Goal: Task Accomplishment & Management: Use online tool/utility

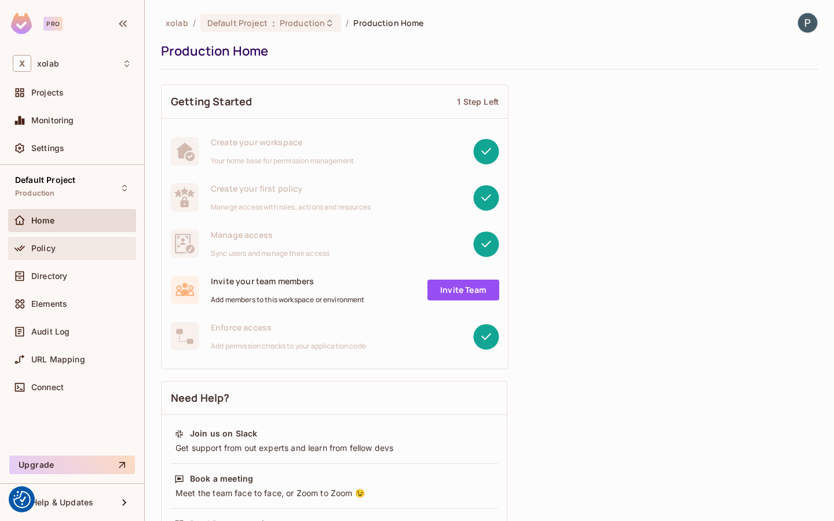
click at [80, 249] on div "Policy" at bounding box center [81, 248] width 100 height 9
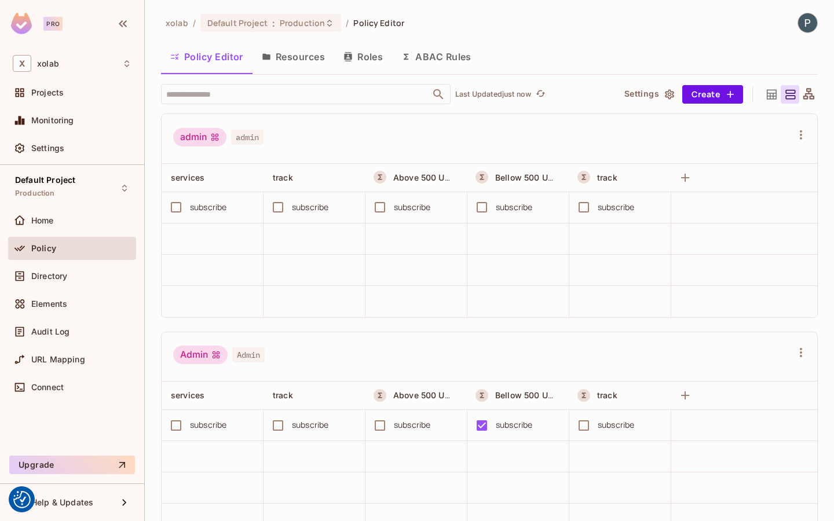
click at [303, 63] on button "Resources" at bounding box center [293, 56] width 82 height 29
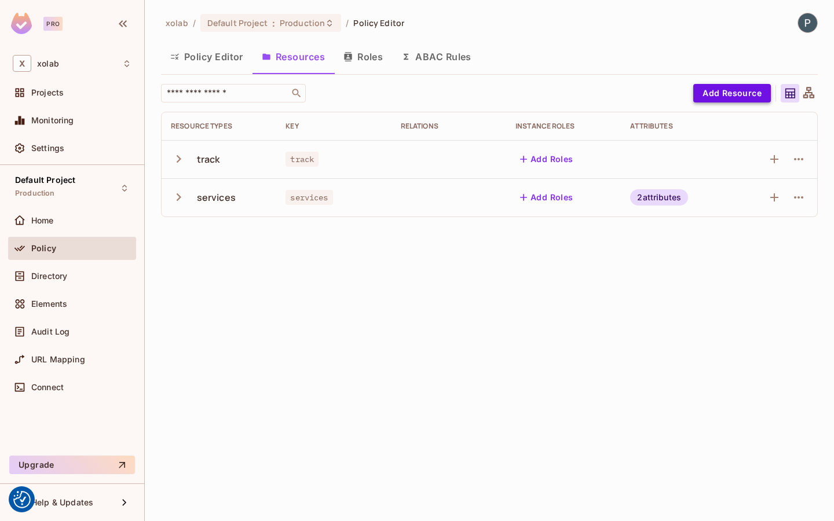
click at [739, 95] on button "Add Resource" at bounding box center [732, 93] width 78 height 19
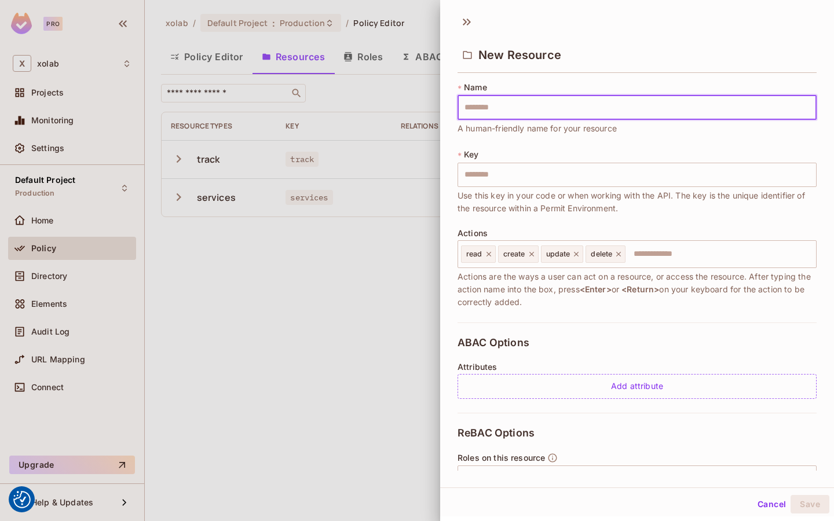
scroll to position [116, 0]
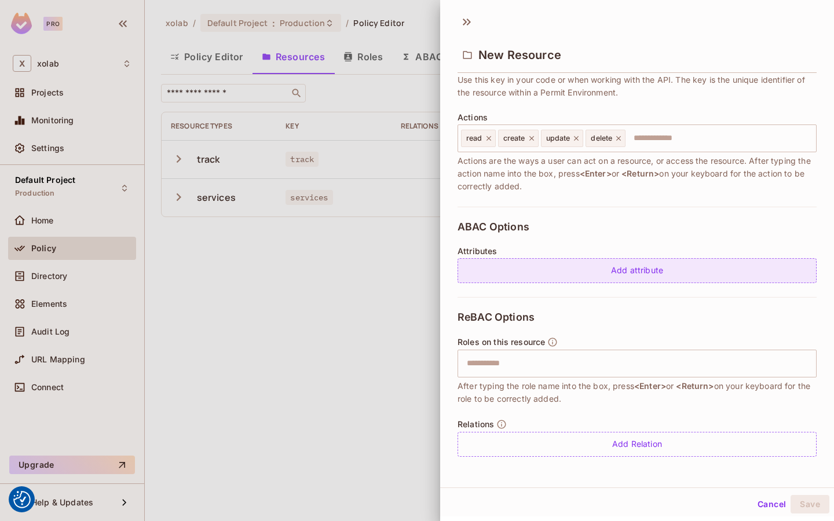
click at [655, 273] on div "Add attribute" at bounding box center [636, 270] width 359 height 25
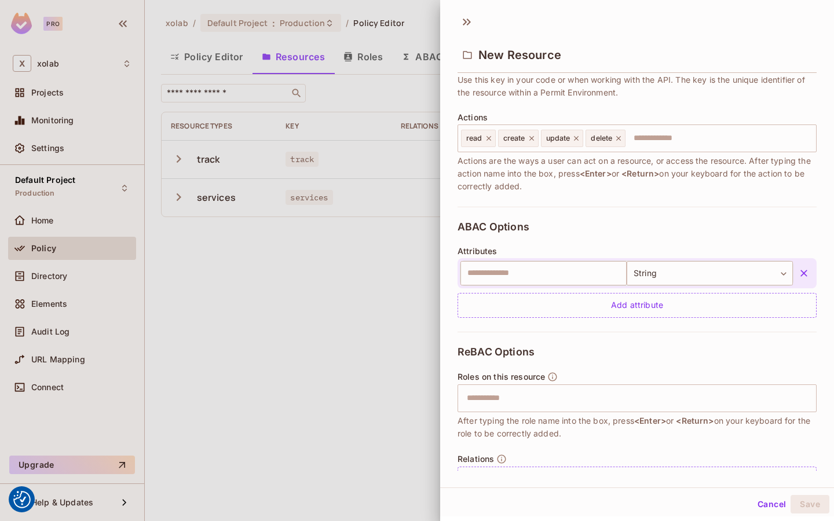
click at [803, 274] on icon "button" at bounding box center [804, 274] width 12 height 12
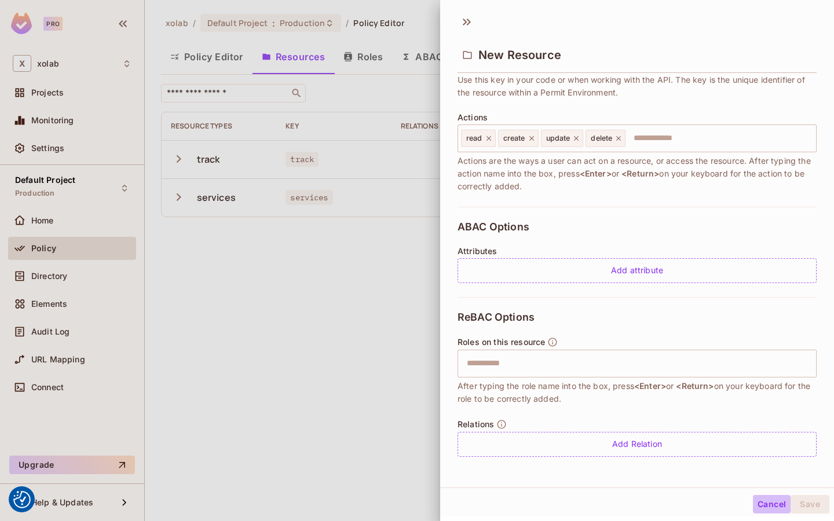
click at [768, 505] on button "Cancel" at bounding box center [772, 504] width 38 height 19
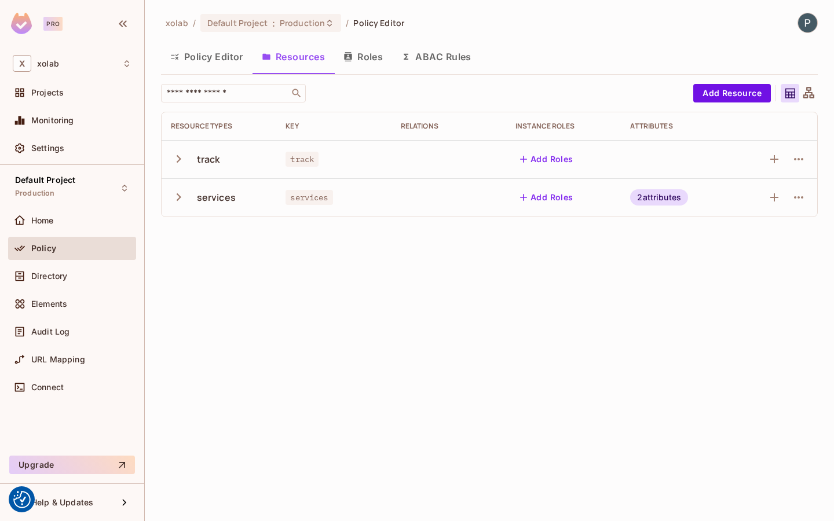
click at [676, 195] on div "2 attributes" at bounding box center [659, 197] width 58 height 16
click at [770, 277] on div at bounding box center [417, 260] width 834 height 521
click at [774, 163] on icon "button" at bounding box center [774, 159] width 8 height 8
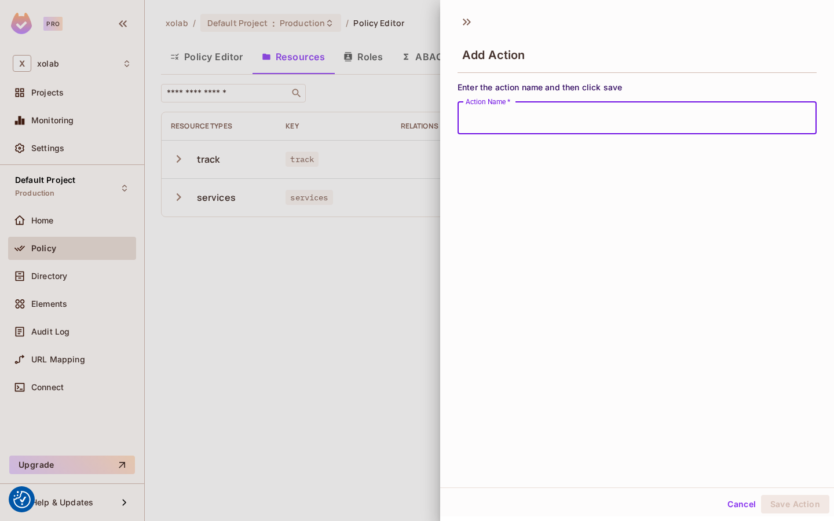
click at [376, 257] on div at bounding box center [417, 260] width 834 height 521
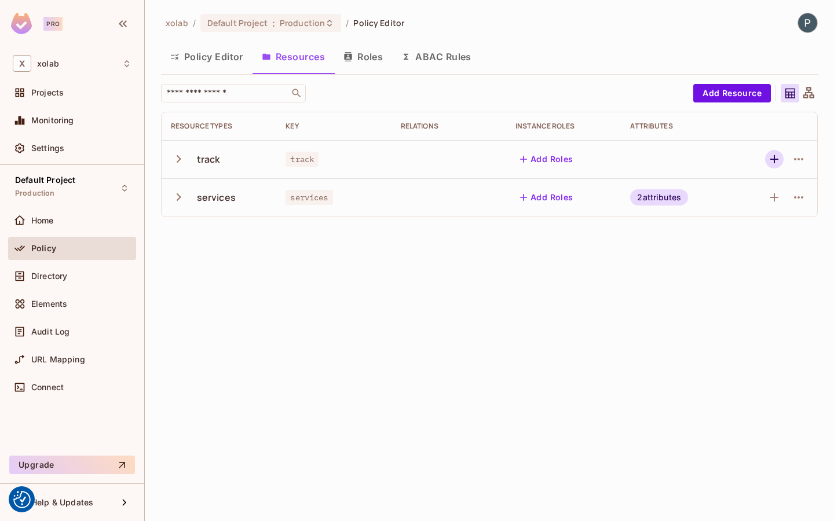
click at [778, 162] on icon "button" at bounding box center [774, 159] width 14 height 14
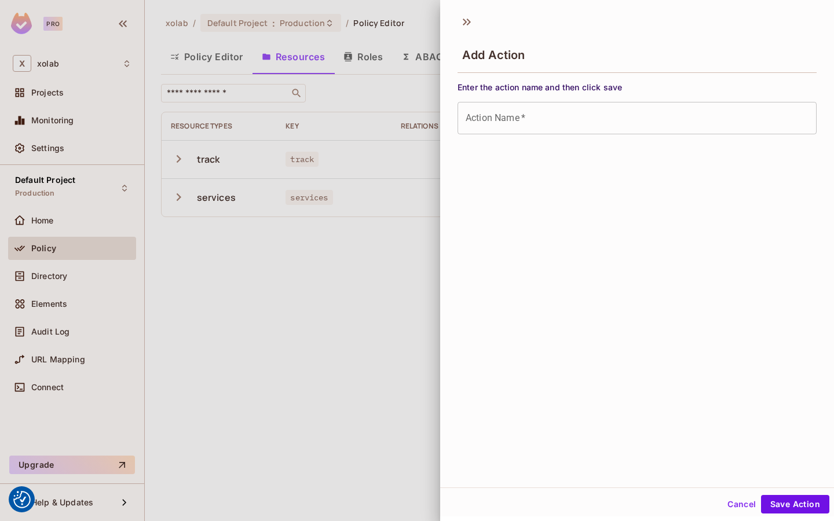
click at [391, 255] on div at bounding box center [417, 260] width 834 height 521
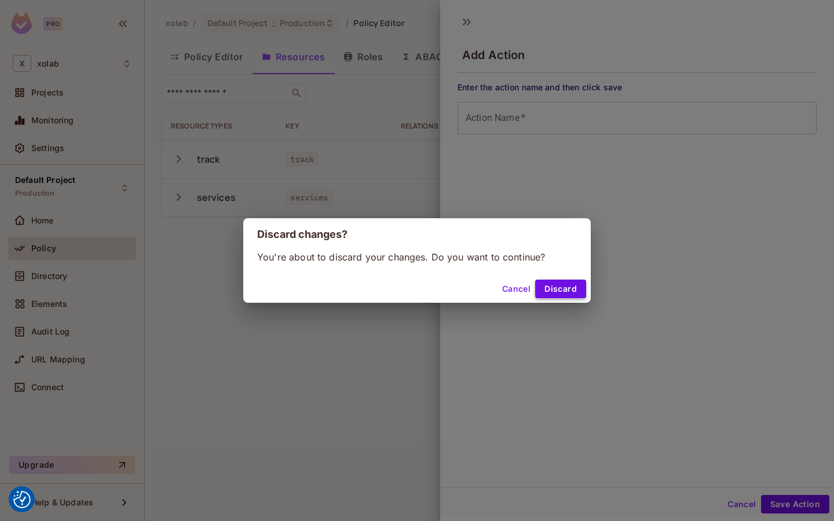
click at [567, 286] on button "Discard" at bounding box center [560, 289] width 51 height 19
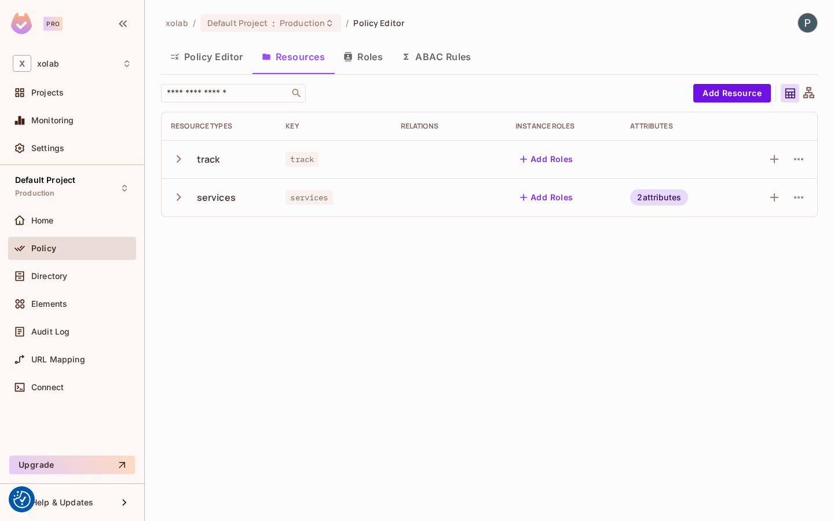
click at [660, 192] on div "2 attributes" at bounding box center [659, 197] width 58 height 16
click at [787, 177] on div at bounding box center [417, 260] width 834 height 521
click at [801, 152] on icon "button" at bounding box center [799, 159] width 14 height 14
click at [754, 197] on span "Edit Resource" at bounding box center [747, 205] width 61 height 19
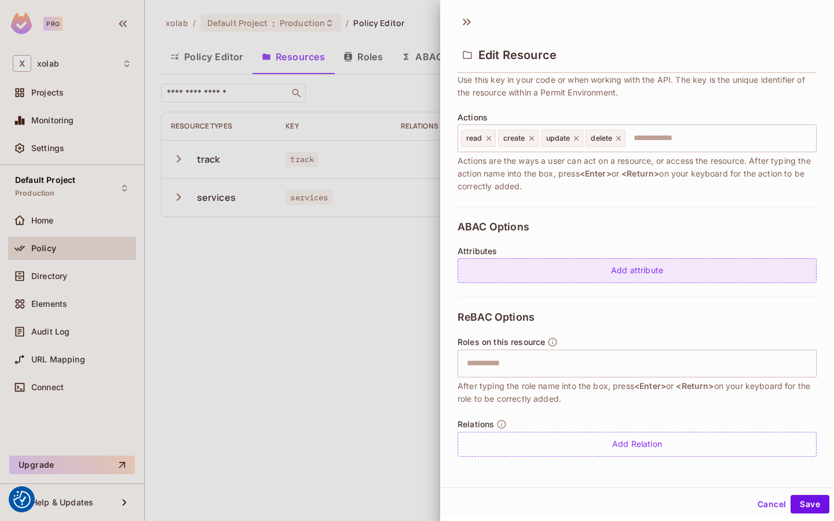
click at [671, 273] on div "Add attribute" at bounding box center [636, 270] width 359 height 25
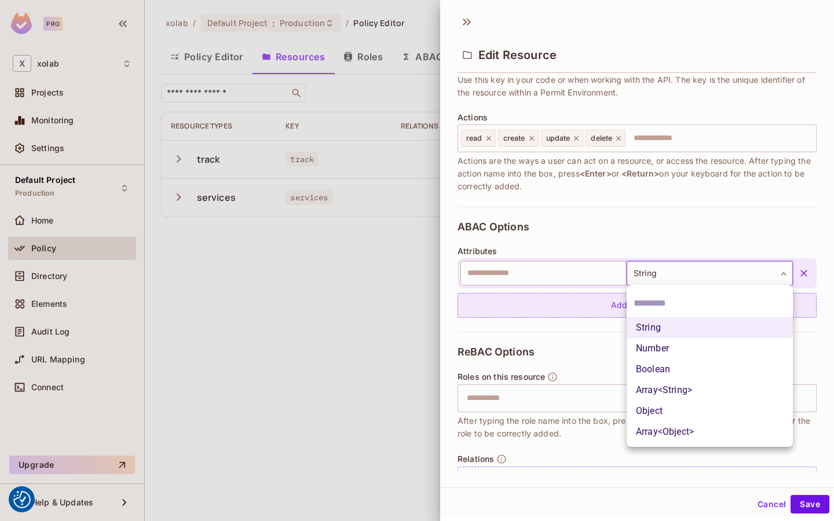
click at [671, 273] on body "We use cookies to enhance your browsing experience, serve personalized ads or c…" at bounding box center [417, 260] width 834 height 521
click at [671, 273] on div at bounding box center [417, 260] width 834 height 521
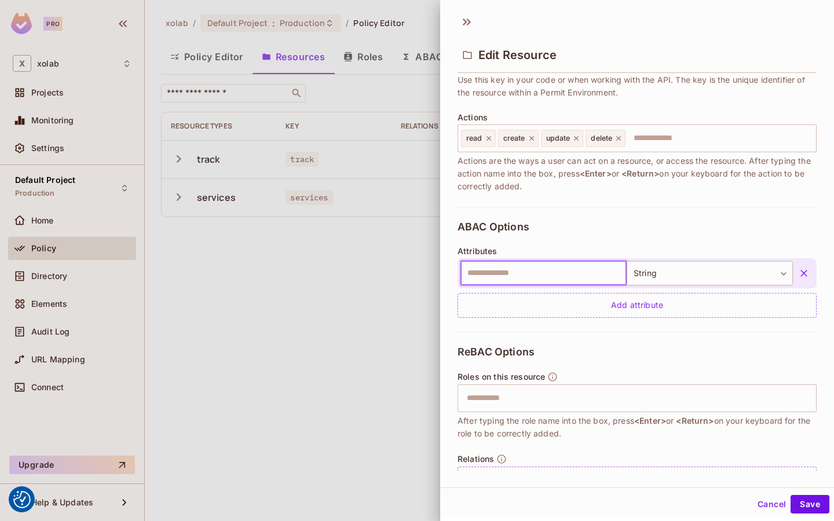
click at [596, 261] on input "text" at bounding box center [543, 273] width 166 height 24
click at [407, 226] on div at bounding box center [417, 260] width 834 height 521
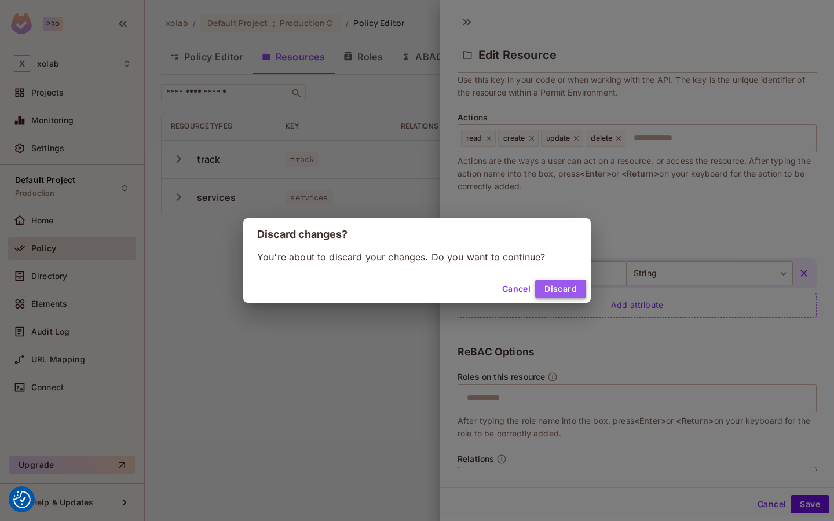
click at [562, 286] on button "Discard" at bounding box center [560, 289] width 51 height 19
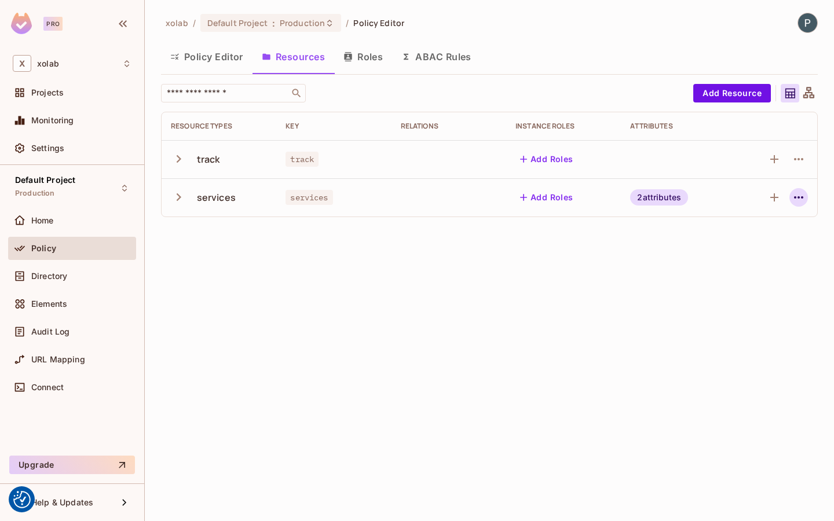
click at [800, 198] on icon "button" at bounding box center [799, 197] width 14 height 14
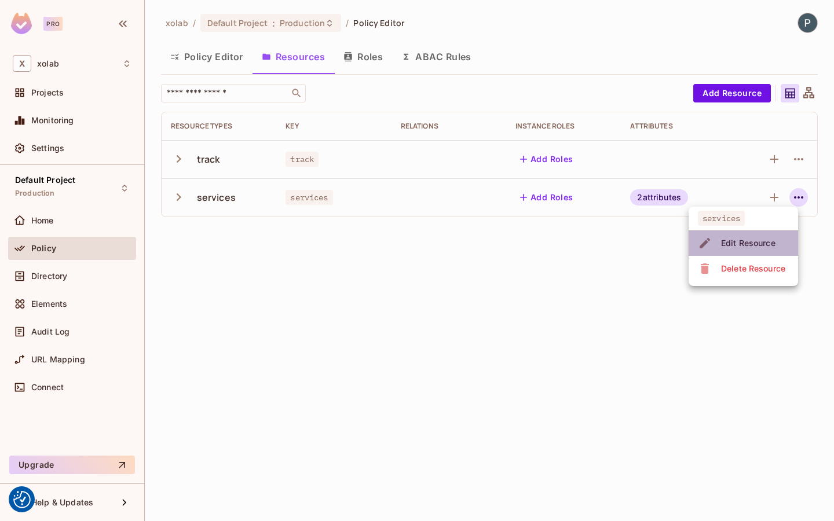
click at [744, 235] on span "Edit Resource" at bounding box center [747, 243] width 61 height 19
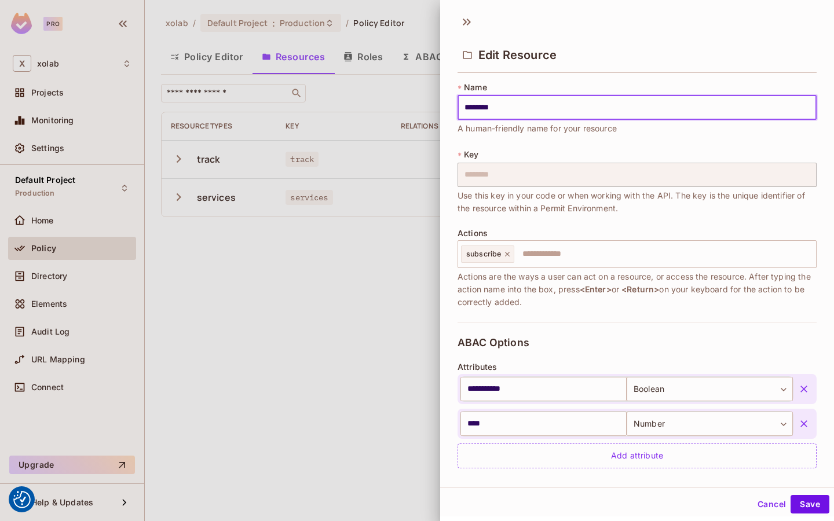
scroll to position [185, 0]
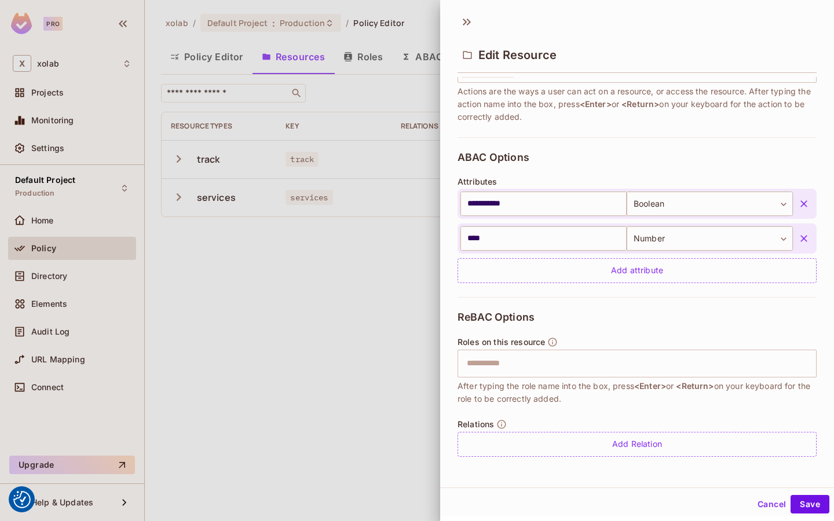
click at [330, 260] on div at bounding box center [417, 260] width 834 height 521
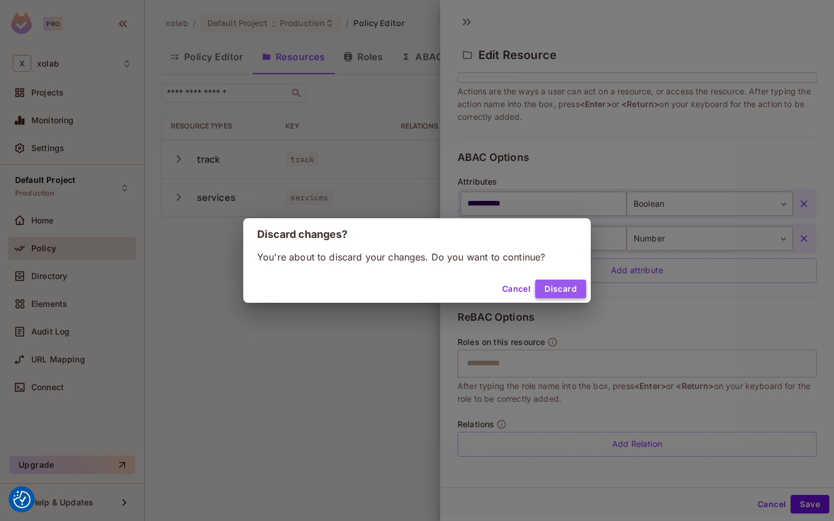
click at [569, 294] on button "Discard" at bounding box center [560, 289] width 51 height 19
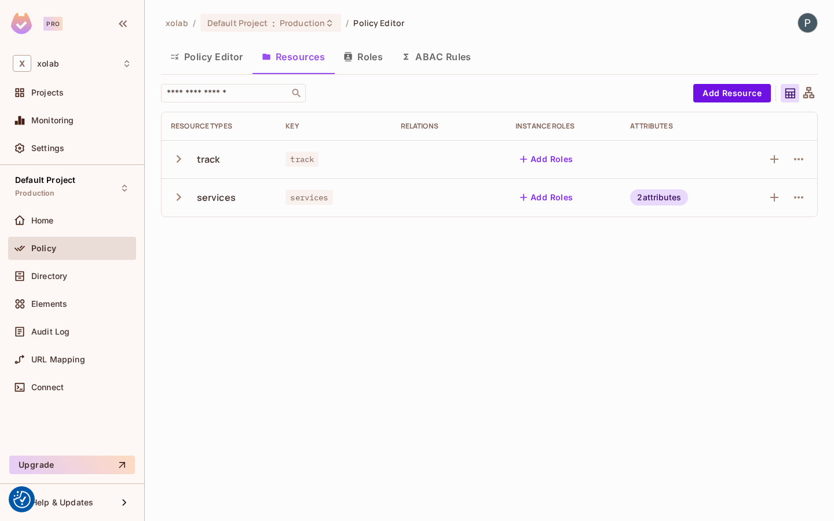
click at [449, 54] on button "ABAC Rules" at bounding box center [436, 56] width 89 height 29
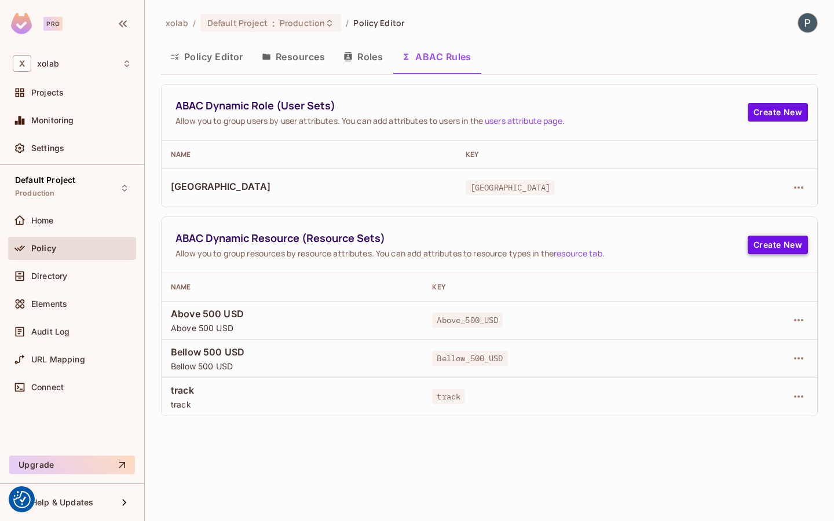
click at [782, 243] on button "Create New" at bounding box center [778, 245] width 60 height 19
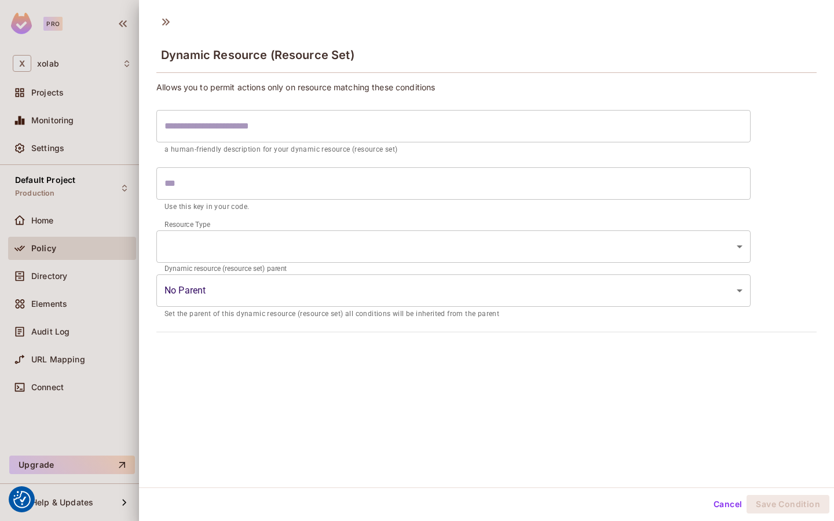
click at [434, 235] on body "We use cookies to enhance your browsing experience, serve personalized ads or c…" at bounding box center [417, 260] width 834 height 521
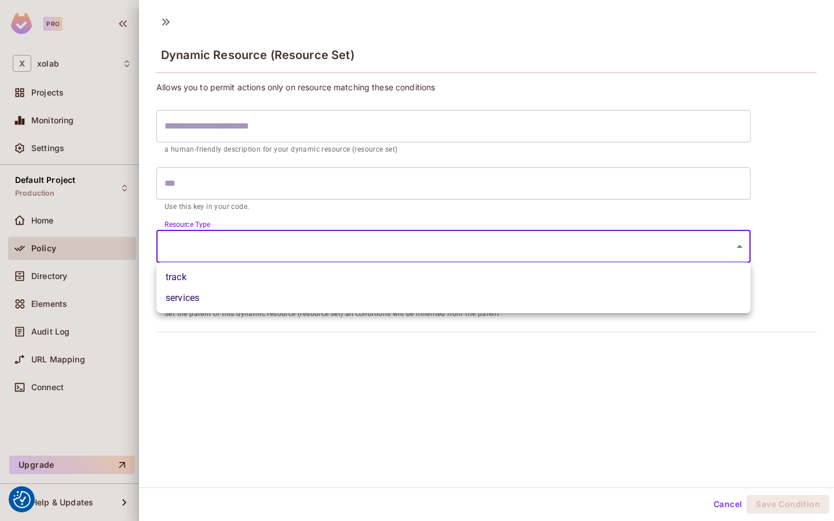
click at [347, 266] on ul "track services" at bounding box center [453, 287] width 594 height 51
click at [341, 276] on li "track" at bounding box center [453, 277] width 594 height 21
type input "*****"
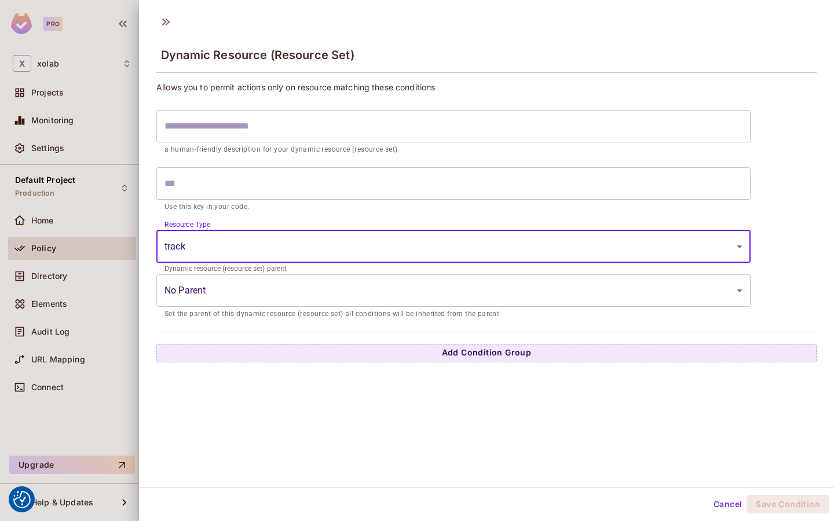
click at [321, 303] on body "We use cookies to enhance your browsing experience, serve personalized ads or c…" at bounding box center [417, 260] width 834 height 521
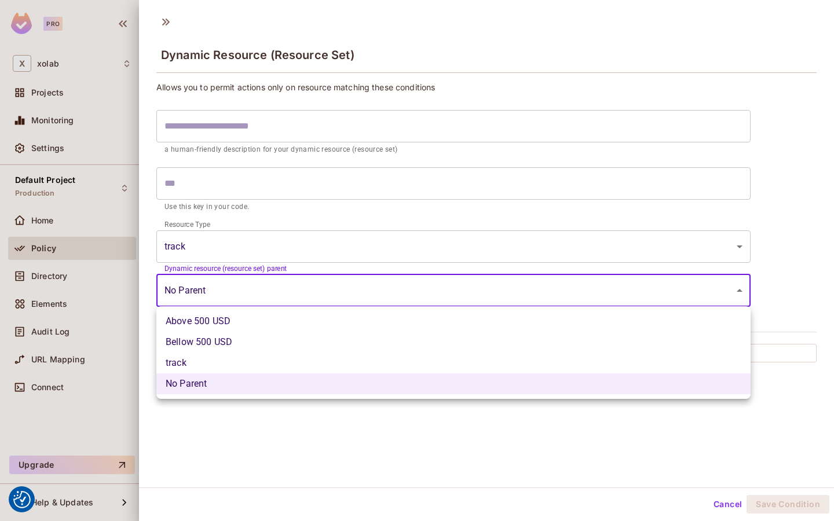
click at [262, 452] on div at bounding box center [417, 260] width 834 height 521
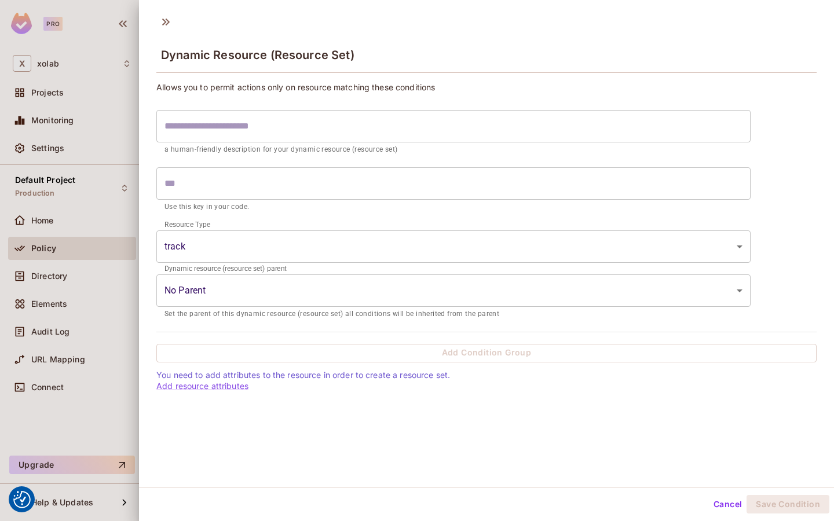
click at [273, 289] on body "We use cookies to enhance your browsing experience, serve personalized ads or c…" at bounding box center [417, 260] width 834 height 521
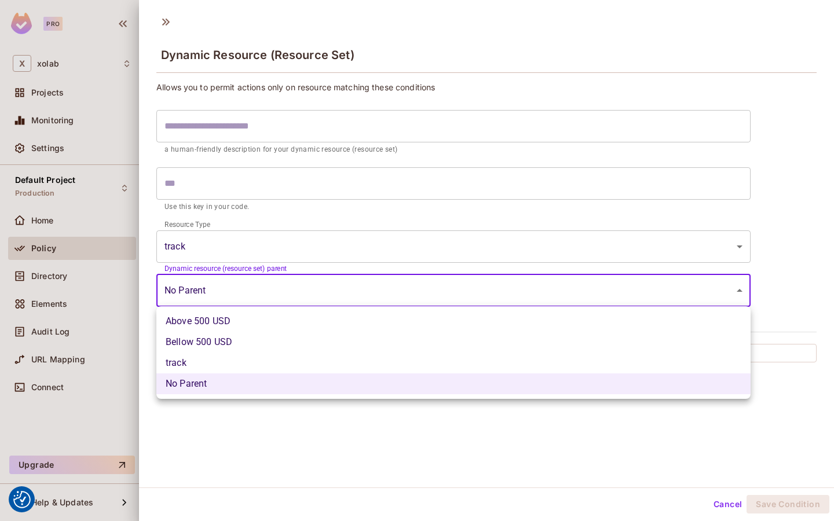
click at [256, 336] on li "Bellow 500 USD" at bounding box center [453, 342] width 594 height 21
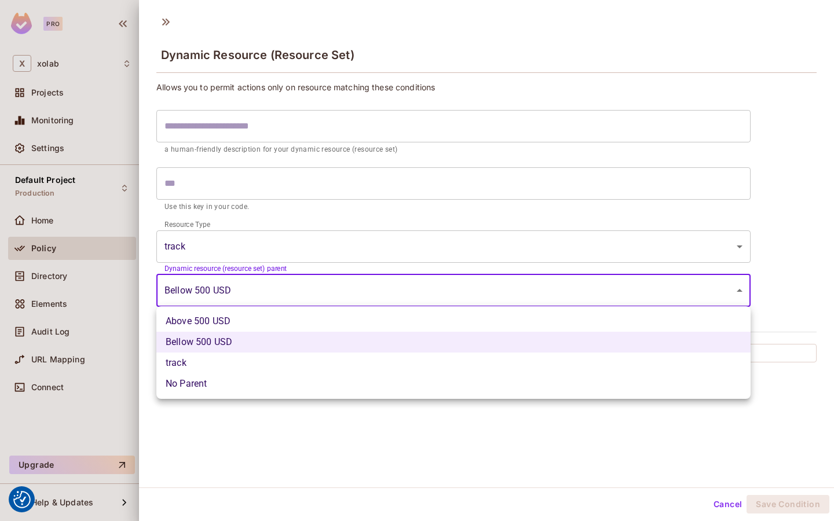
click at [255, 281] on body "We use cookies to enhance your browsing experience, serve personalized ads or c…" at bounding box center [417, 260] width 834 height 521
click at [240, 362] on li "track" at bounding box center [453, 363] width 594 height 21
type input "**********"
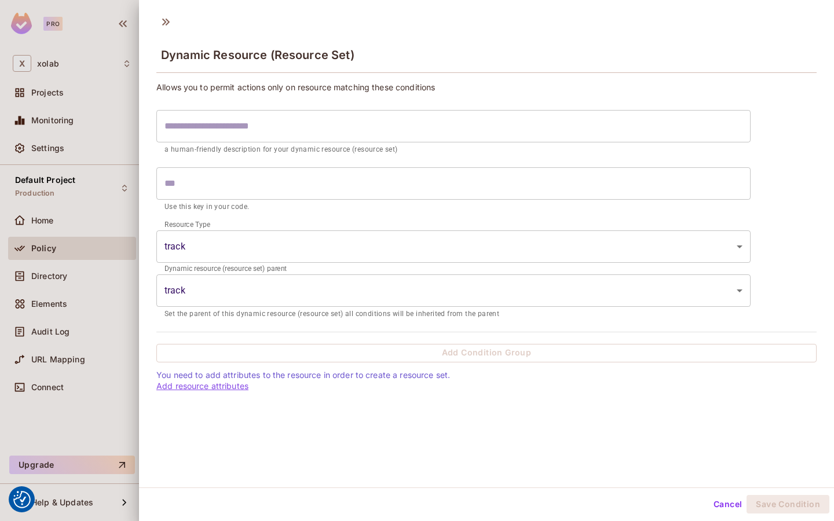
click at [235, 381] on link "Add resource attributes" at bounding box center [202, 386] width 92 height 10
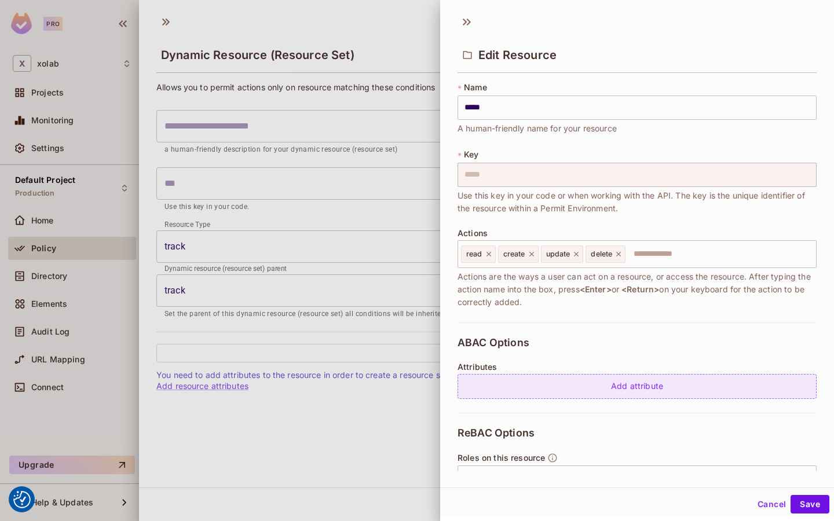
click at [562, 383] on div "Add attribute" at bounding box center [636, 386] width 359 height 25
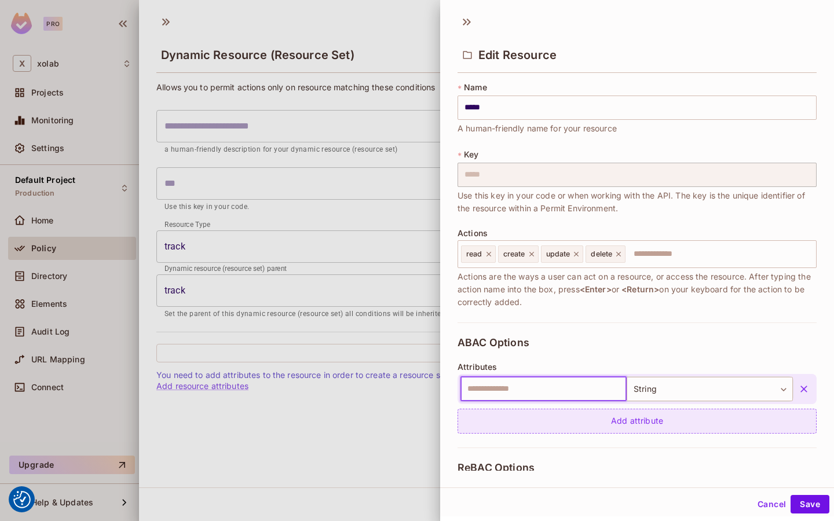
scroll to position [124, 0]
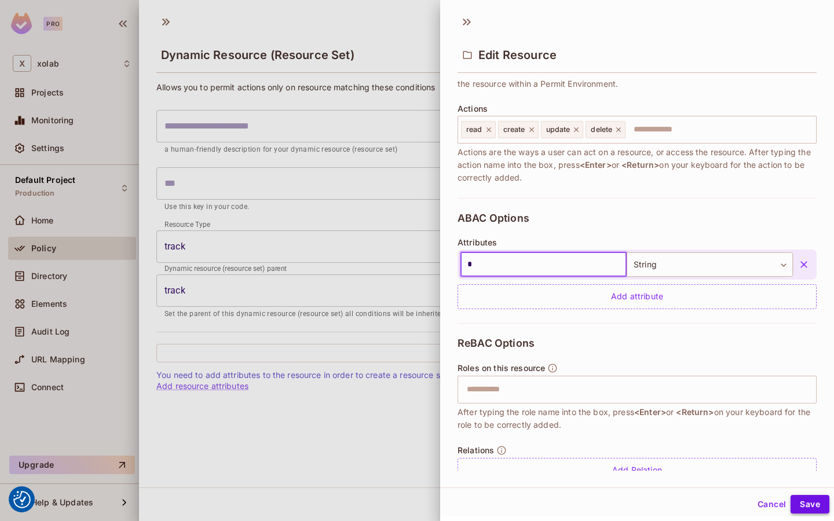
type input "*"
click at [807, 501] on button "Save" at bounding box center [809, 504] width 39 height 19
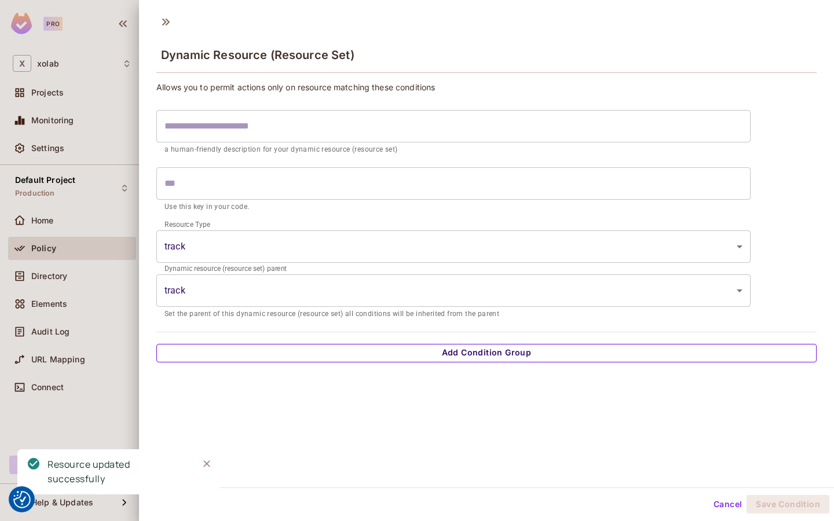
click at [324, 358] on button "Add Condition Group" at bounding box center [486, 353] width 660 height 19
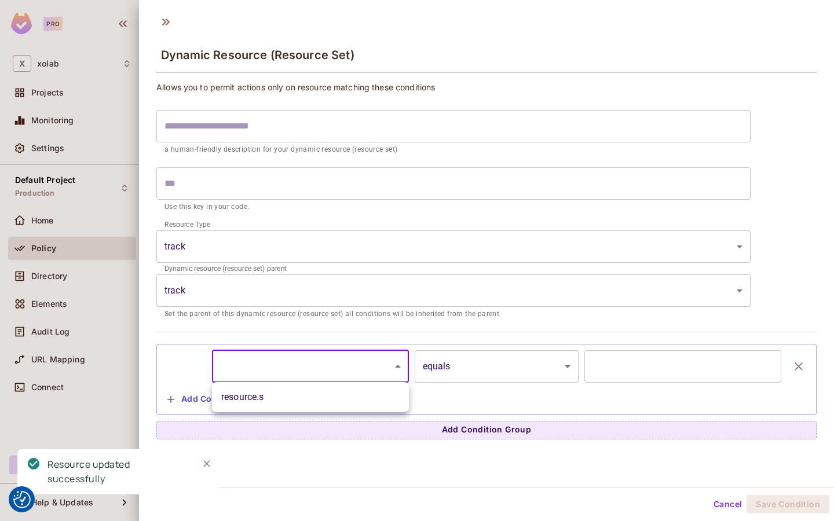
click at [313, 382] on body "We use cookies to enhance your browsing experience, serve personalized ads or c…" at bounding box center [417, 260] width 834 height 521
click at [310, 399] on li "resource.s" at bounding box center [310, 397] width 197 height 21
type input "**********"
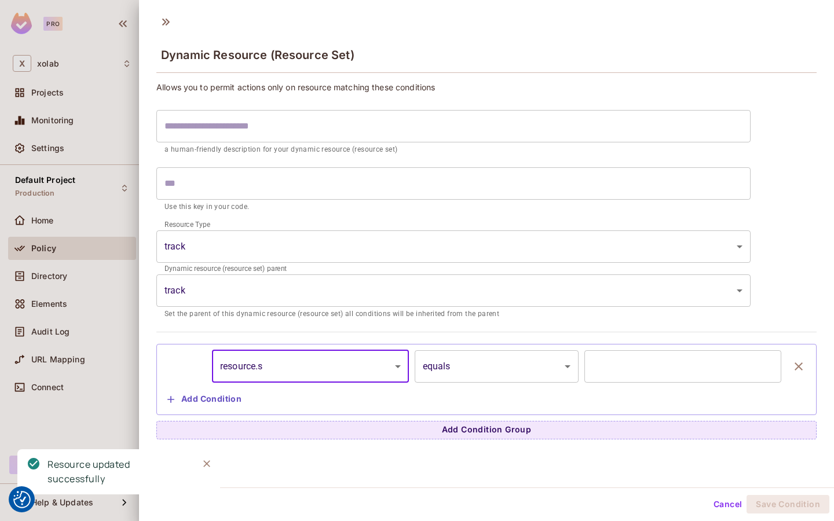
click at [636, 362] on input "text" at bounding box center [682, 366] width 197 height 32
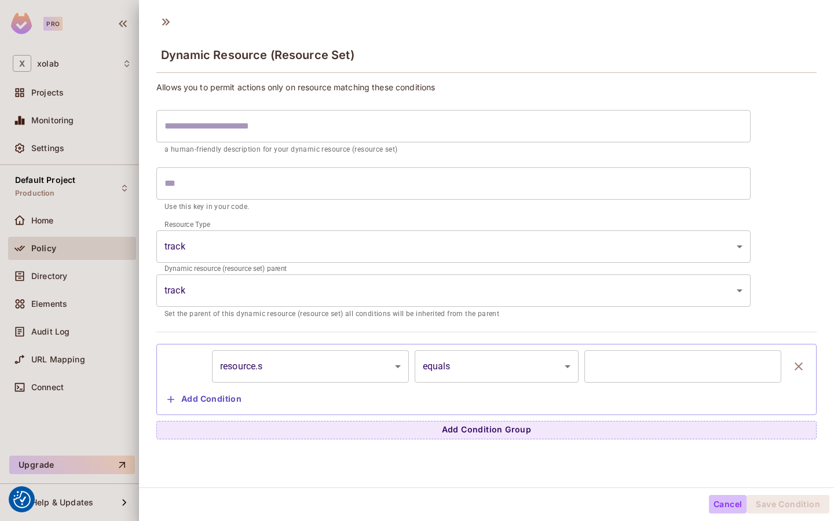
click at [726, 510] on button "Cancel" at bounding box center [728, 504] width 38 height 19
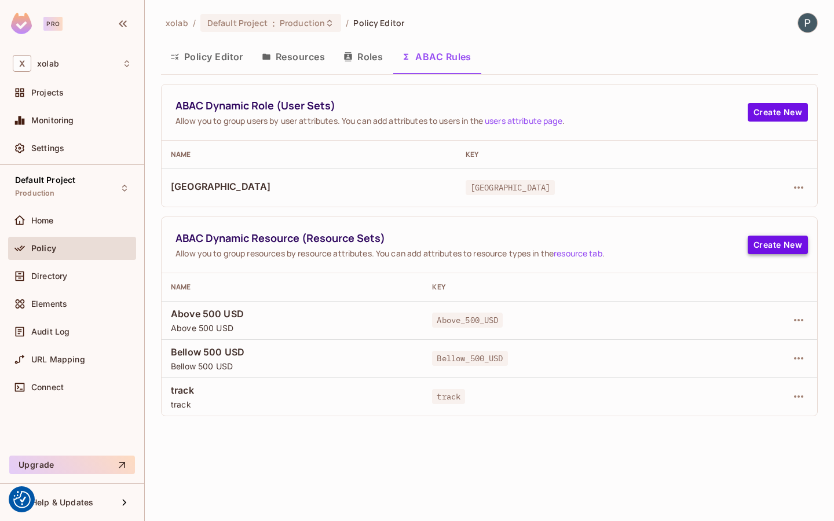
click at [771, 248] on button "Create New" at bounding box center [778, 245] width 60 height 19
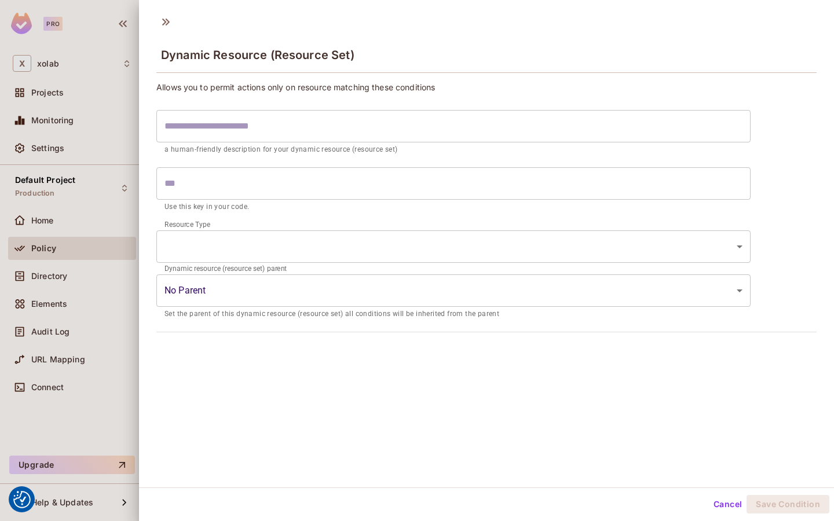
click at [430, 236] on body "We use cookies to enhance your browsing experience, serve personalized ads or c…" at bounding box center [417, 260] width 834 height 521
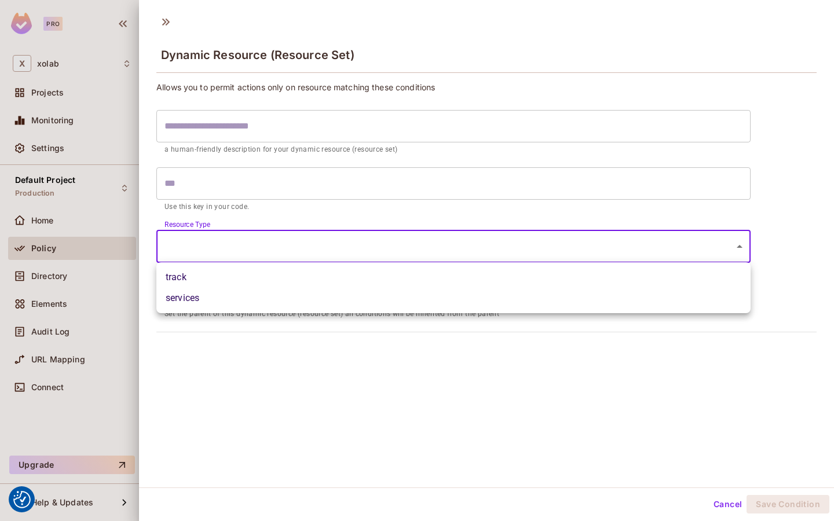
click at [323, 274] on li "track" at bounding box center [453, 277] width 594 height 21
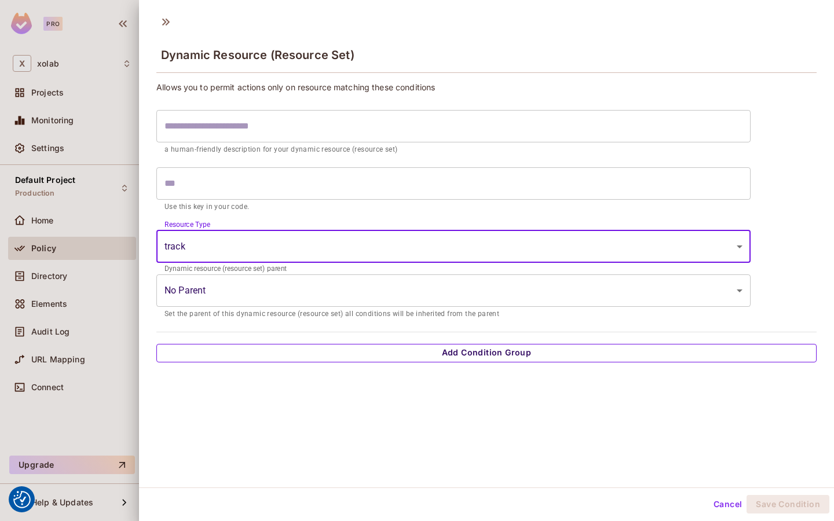
click at [282, 358] on button "Add Condition Group" at bounding box center [486, 353] width 660 height 19
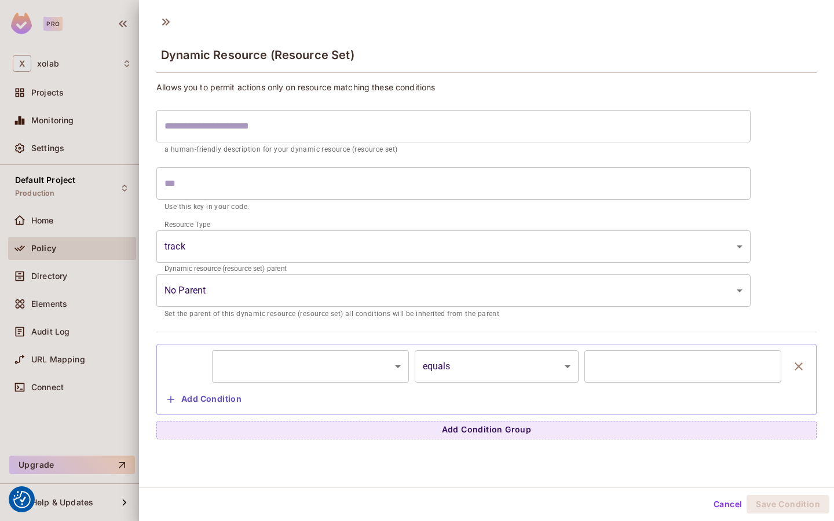
click at [261, 365] on body "We use cookies to enhance your browsing experience, serve personalized ads or c…" at bounding box center [417, 260] width 834 height 521
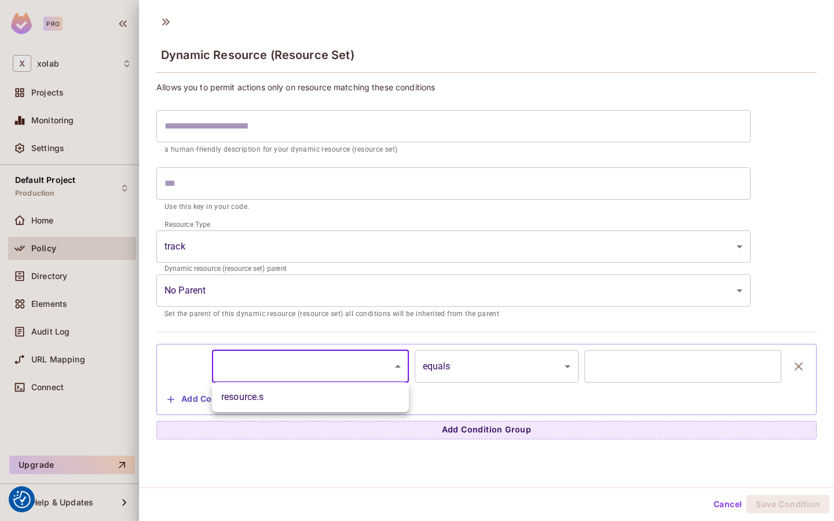
click at [261, 365] on div at bounding box center [417, 260] width 834 height 521
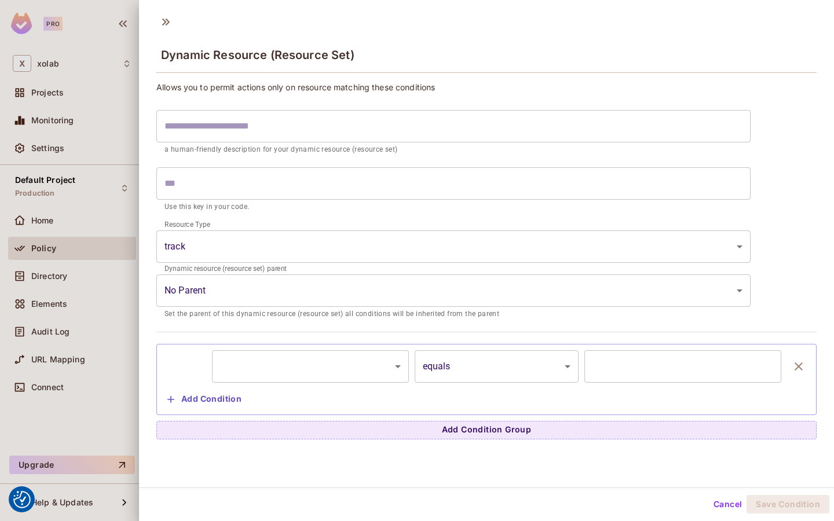
click at [257, 273] on div "Dynamic resource (resource set) parent No Parent ​ Set the parent of this dynam…" at bounding box center [453, 295] width 594 height 52
click at [250, 247] on body "We use cookies to enhance your browsing experience, serve personalized ads or c…" at bounding box center [417, 260] width 834 height 521
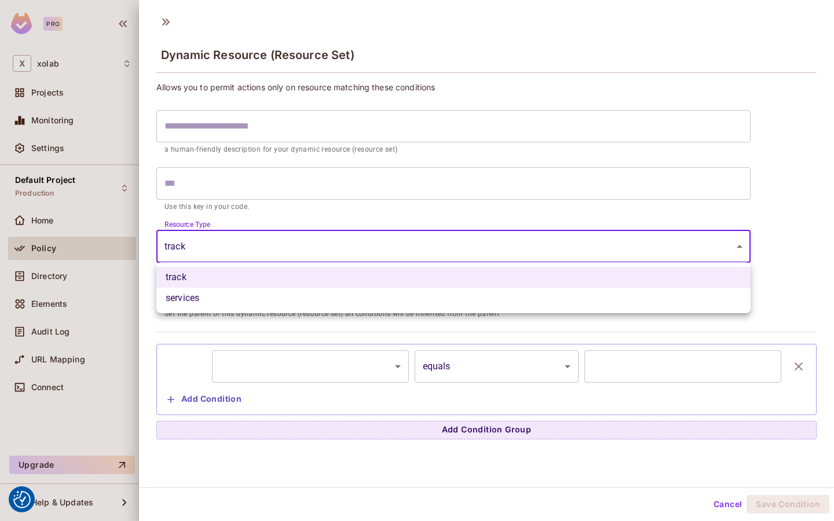
click at [247, 307] on li "services" at bounding box center [453, 298] width 594 height 21
type input "********"
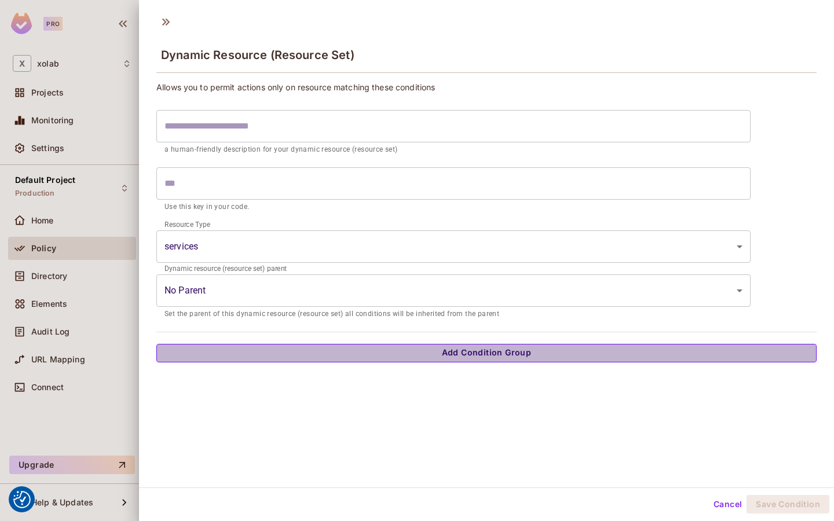
click at [273, 357] on button "Add Condition Group" at bounding box center [486, 353] width 660 height 19
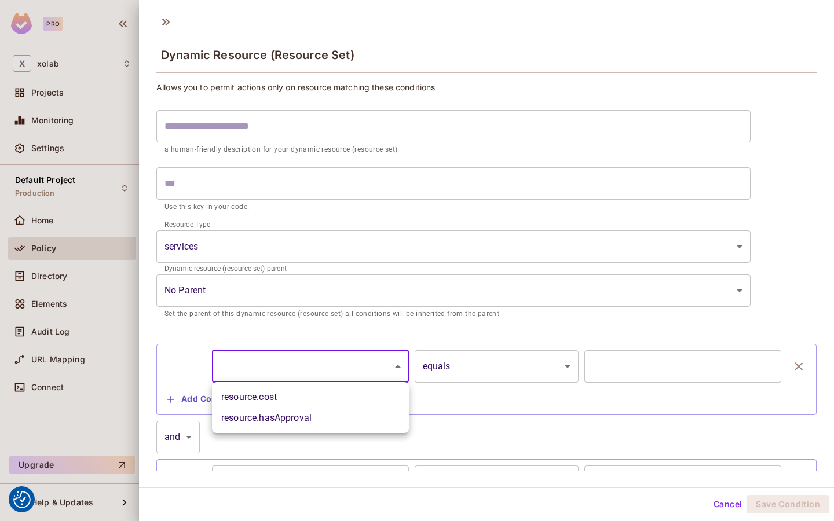
click at [270, 360] on body "We use cookies to enhance your browsing experience, serve personalized ads or c…" at bounding box center [417, 260] width 834 height 521
click at [270, 360] on div at bounding box center [417, 260] width 834 height 521
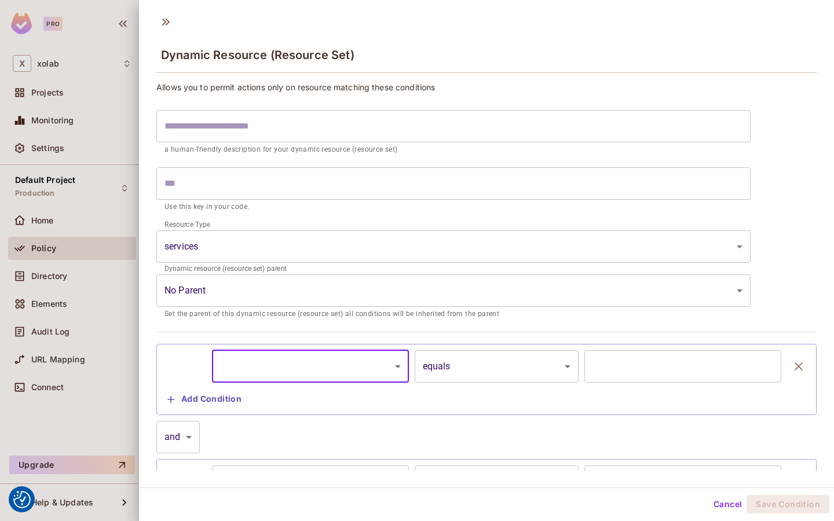
click at [732, 502] on button "Cancel" at bounding box center [728, 504] width 38 height 19
